Goal: Check status: Check status

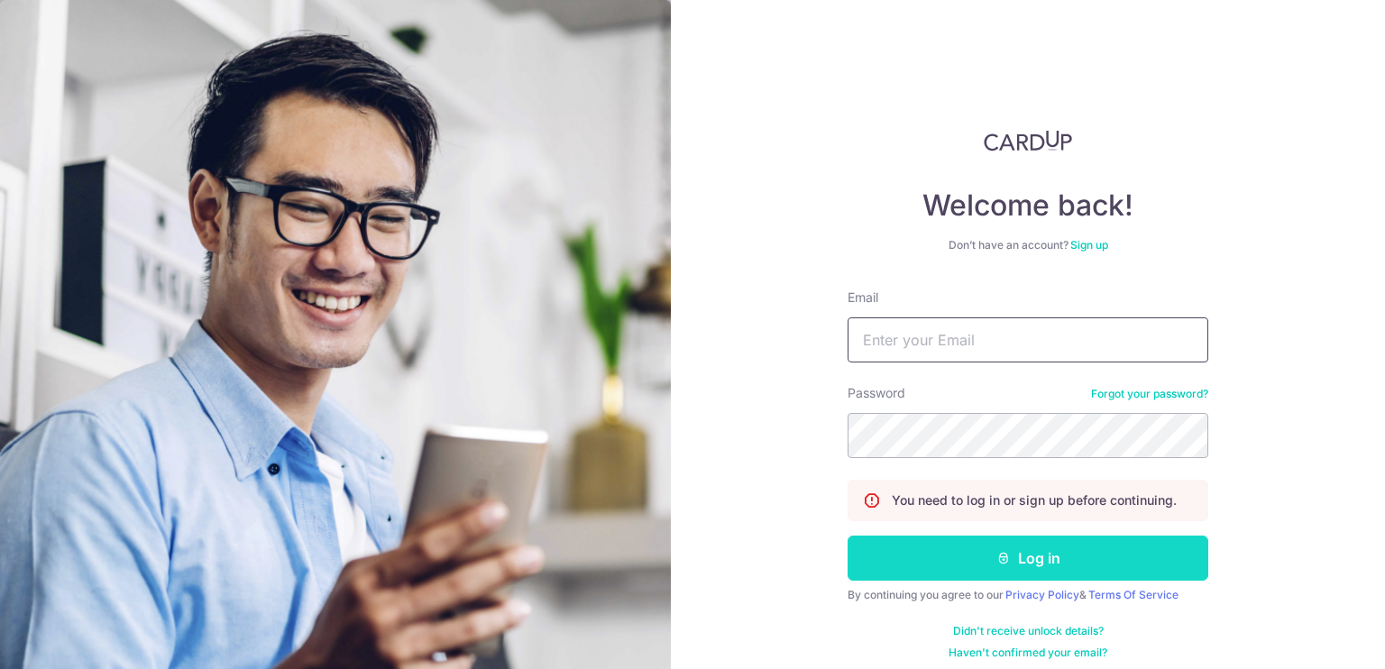
type input "[EMAIL_ADDRESS][DOMAIN_NAME]"
click at [1021, 556] on button "Log in" at bounding box center [1028, 558] width 361 height 45
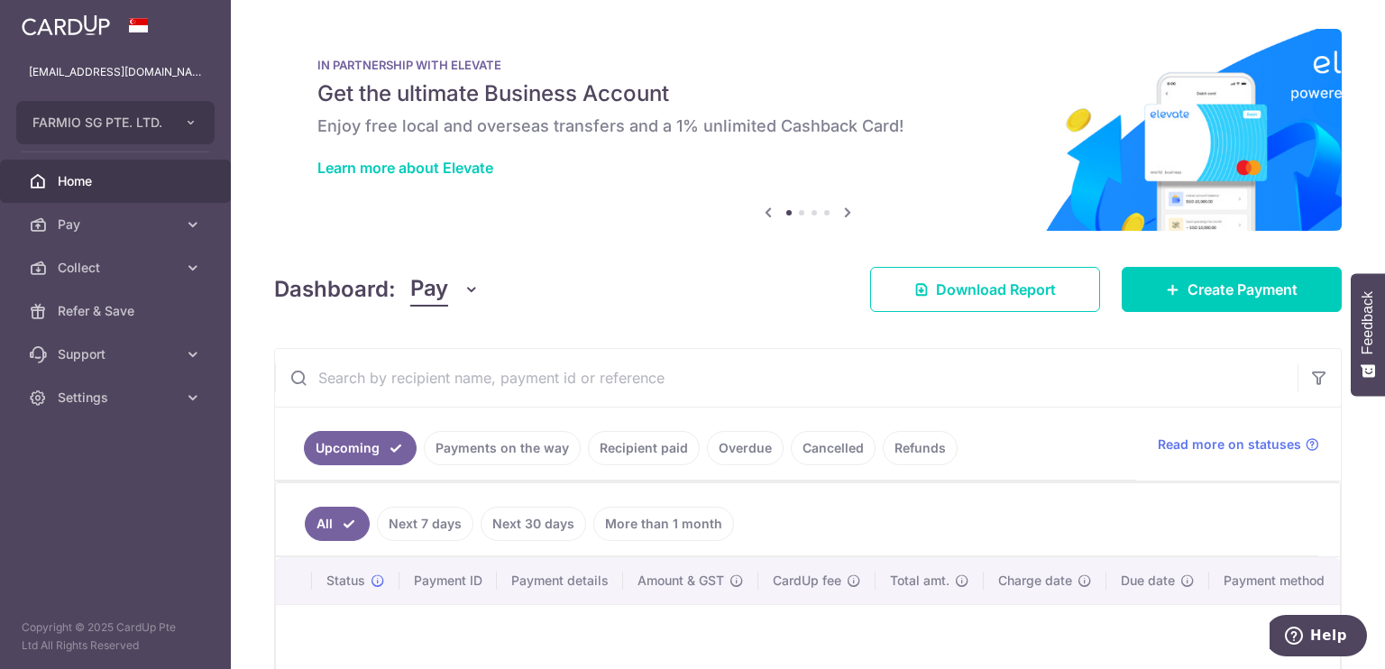
click at [447, 463] on link "Payments on the way" at bounding box center [502, 448] width 157 height 34
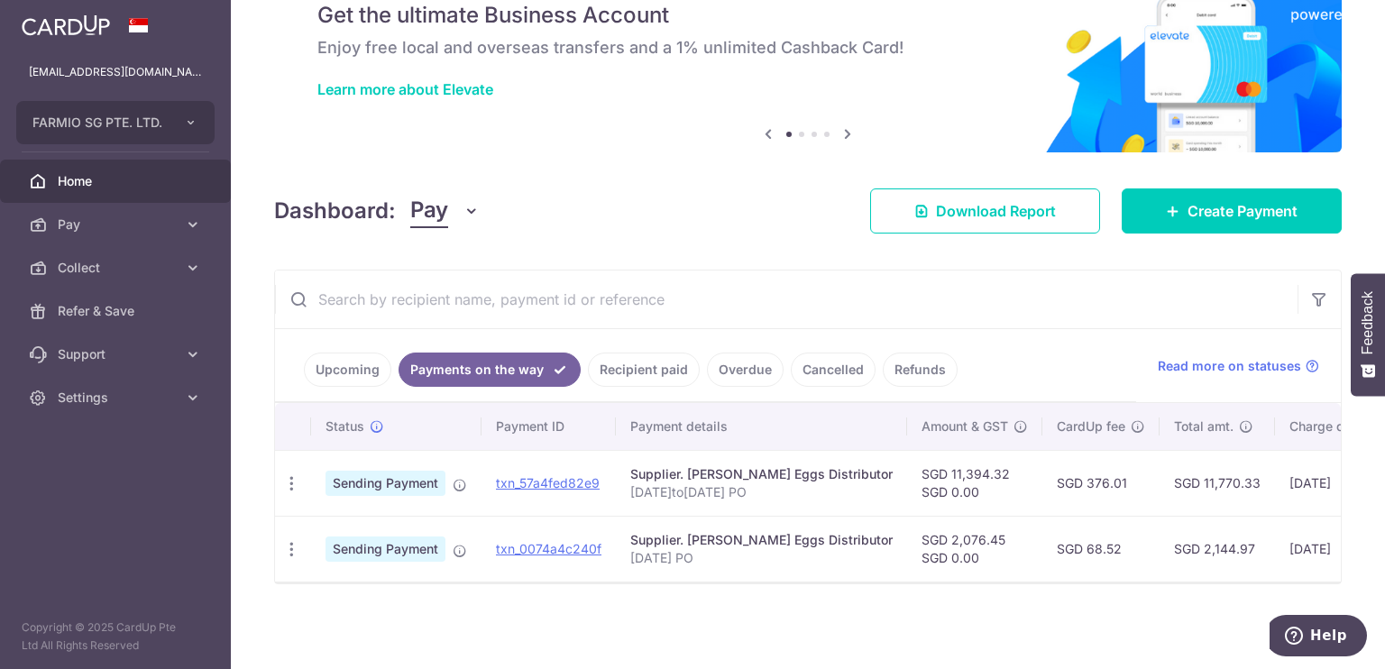
scroll to position [0, 252]
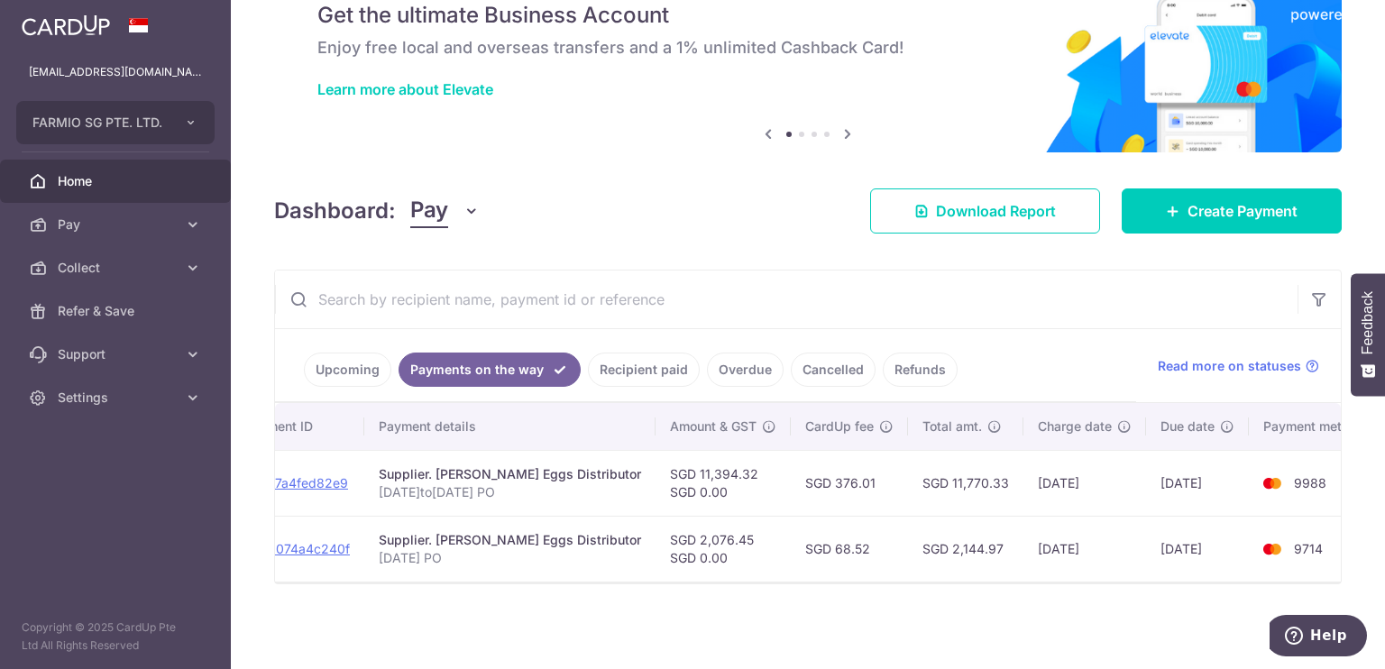
click at [627, 359] on link "Recipient paid" at bounding box center [644, 370] width 112 height 34
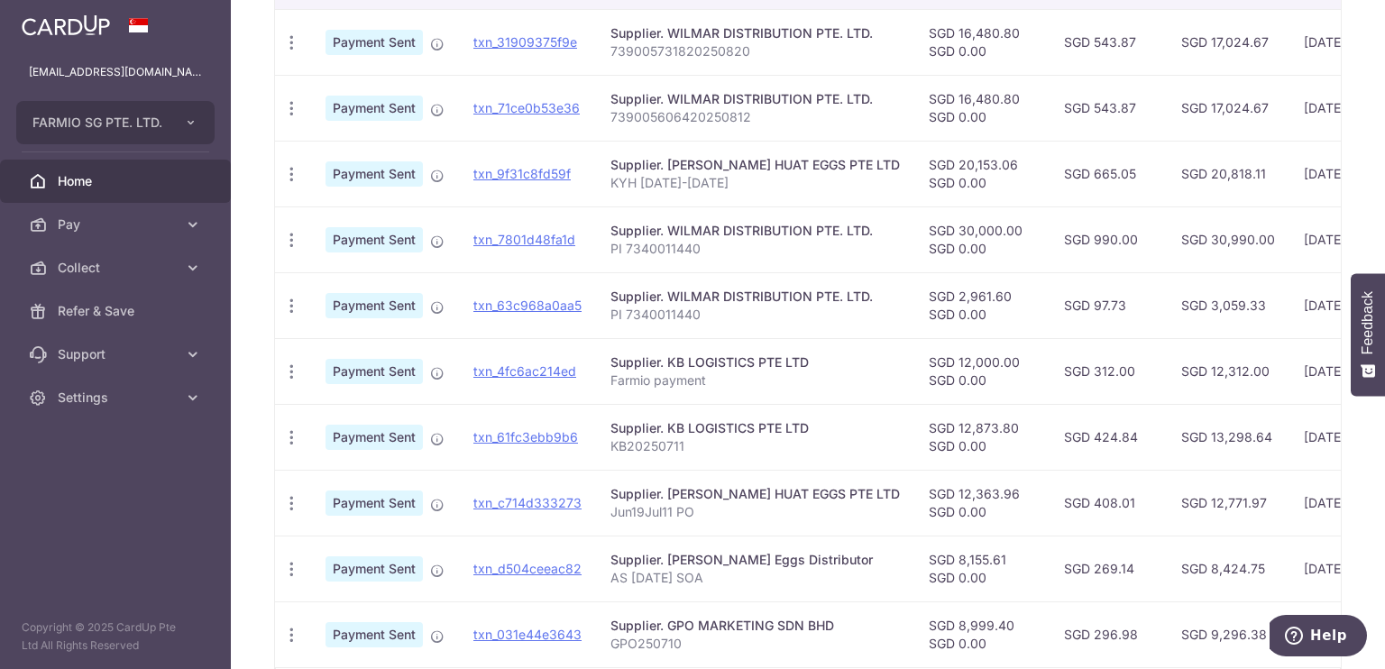
scroll to position [653, 0]
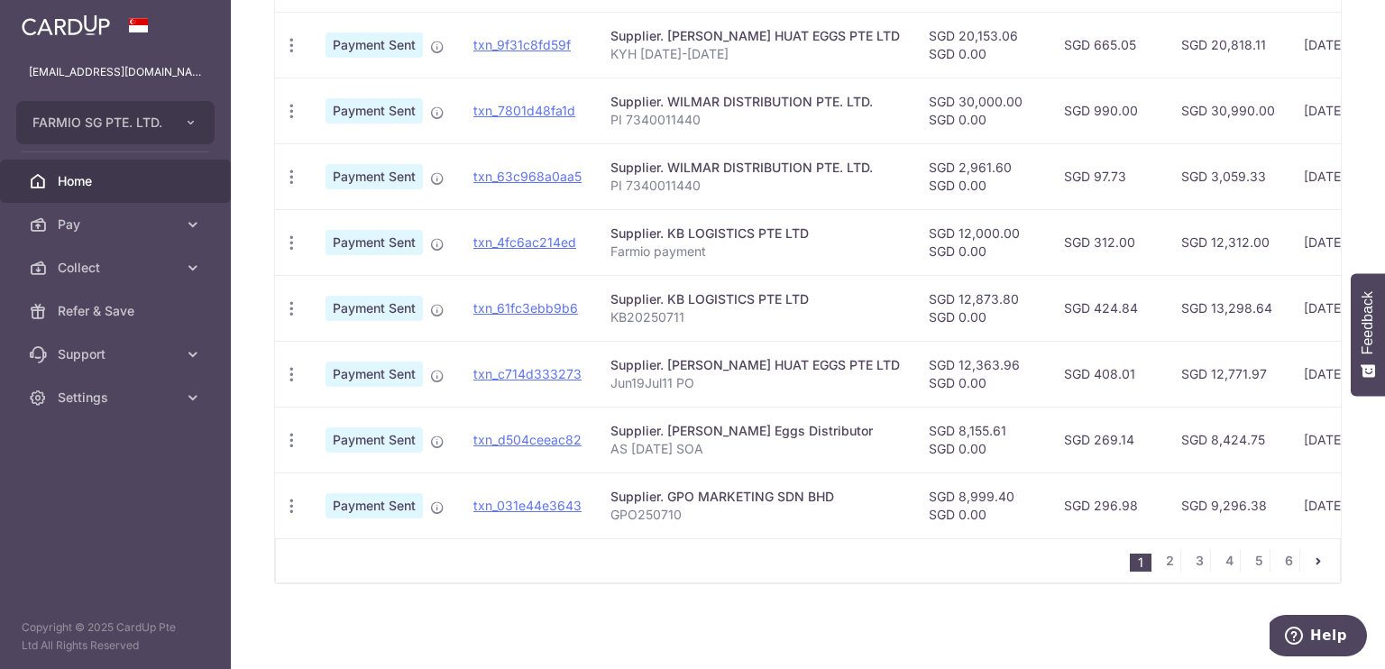
drag, startPoint x: 1017, startPoint y: 508, endPoint x: 703, endPoint y: 302, distance: 375.2
click at [703, 308] on p "KB20250711" at bounding box center [755, 317] width 289 height 18
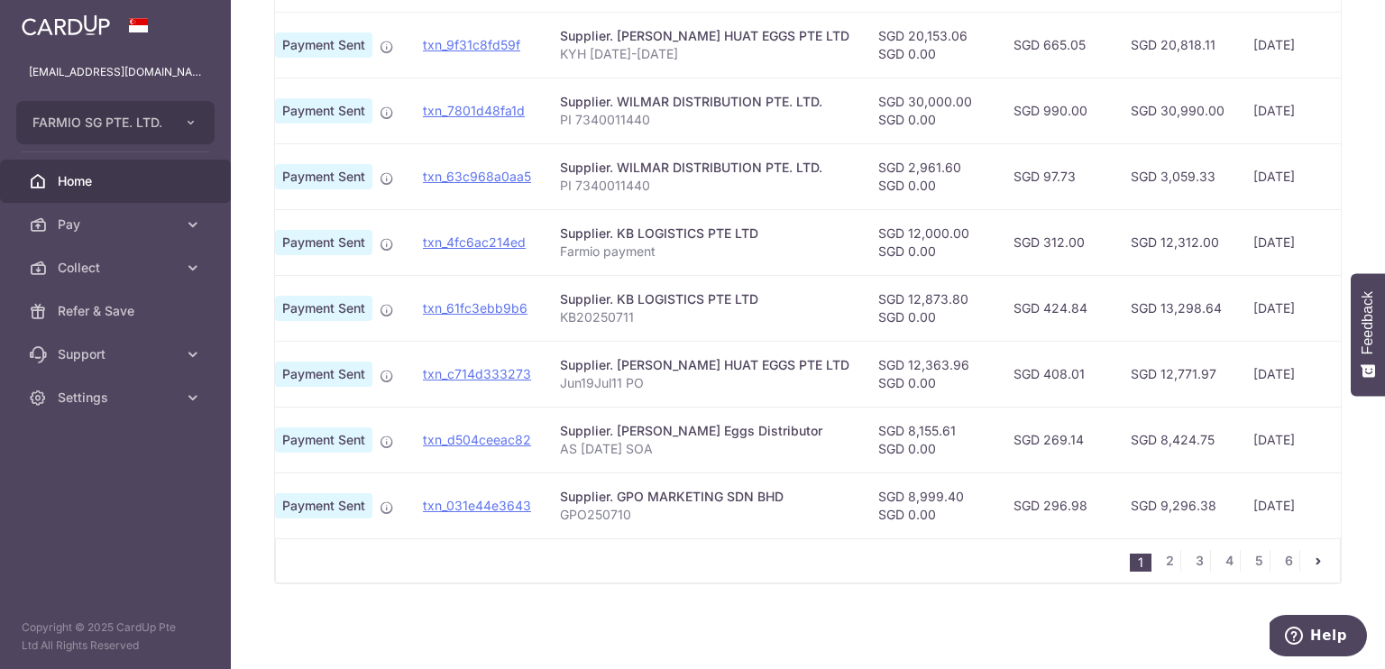
scroll to position [0, 0]
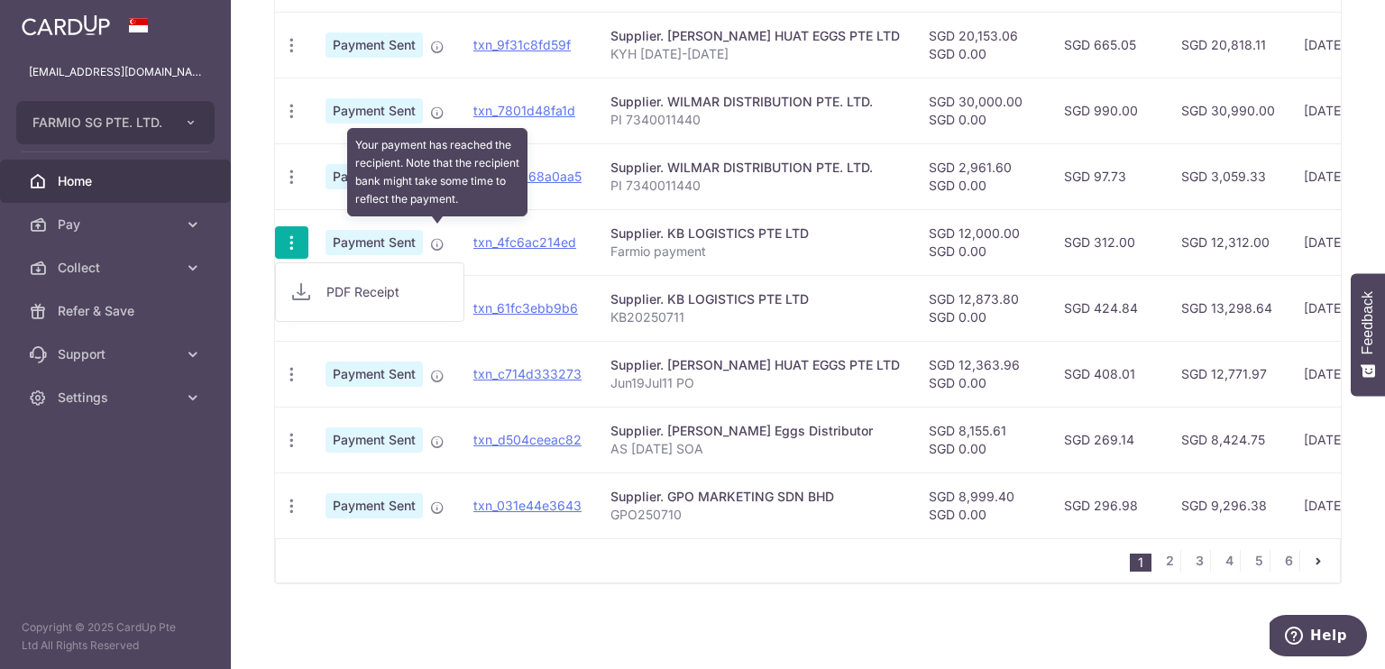
click at [440, 237] on icon at bounding box center [437, 244] width 14 height 14
